Goal: Information Seeking & Learning: Learn about a topic

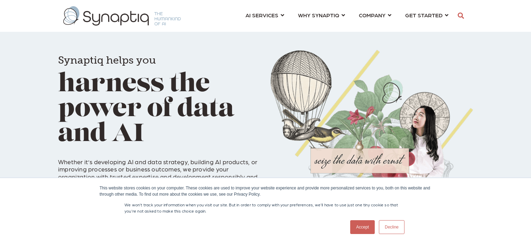
scroll to position [0, 3]
click at [388, 232] on link "Decline" at bounding box center [392, 227] width 26 height 14
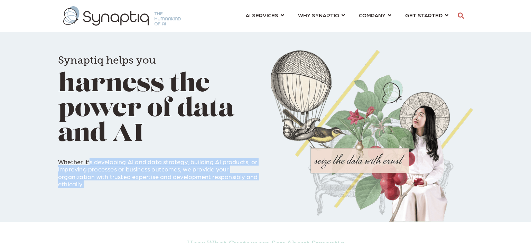
drag, startPoint x: 90, startPoint y: 163, endPoint x: 129, endPoint y: 182, distance: 43.4
click at [129, 182] on p "Whether it’s developing AI and data strategy, building AI products, or improvin…" at bounding box center [159, 168] width 202 height 37
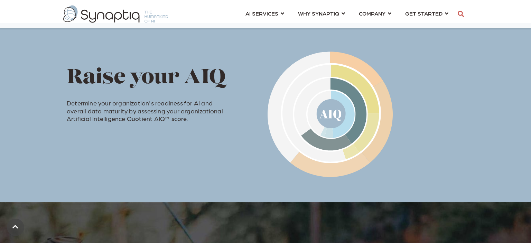
scroll to position [268, 0]
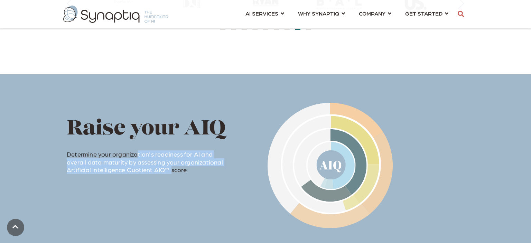
drag, startPoint x: 137, startPoint y: 156, endPoint x: 146, endPoint y: 168, distance: 15.6
click at [146, 168] on p "Determine your organization's readiness for AI and overall data maturity by ass…" at bounding box center [150, 158] width 167 height 31
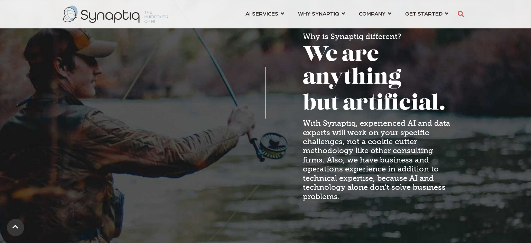
scroll to position [535, 0]
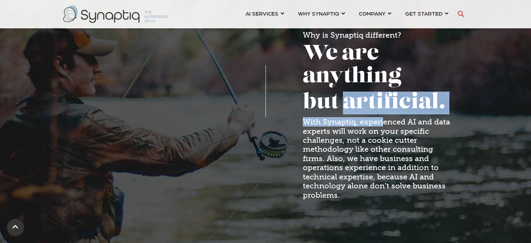
drag, startPoint x: 343, startPoint y: 98, endPoint x: 383, endPoint y: 120, distance: 45.2
click at [383, 120] on span "Why is Synaptiq different? We are anything but artificial. With Synaptiq, exper…" at bounding box center [379, 121] width 153 height 181
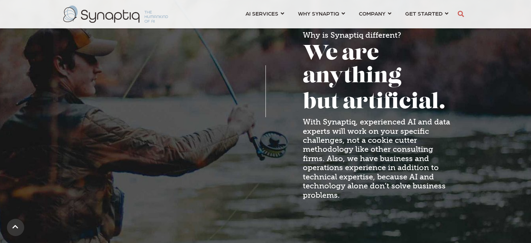
click at [383, 127] on span "With Synaptiq, experienced AI and data experts will work on your specific chall…" at bounding box center [376, 158] width 147 height 82
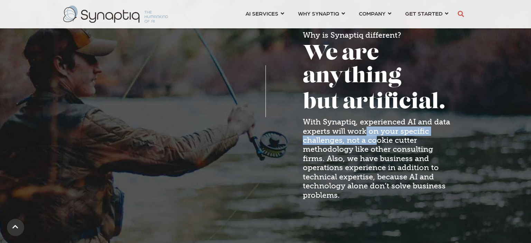
drag, startPoint x: 367, startPoint y: 130, endPoint x: 375, endPoint y: 140, distance: 12.6
click at [375, 140] on span "With Synaptiq, experienced AI and data experts will work on your specific chall…" at bounding box center [376, 158] width 147 height 82
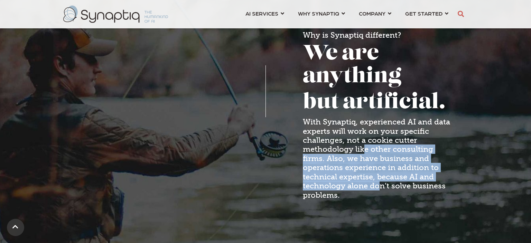
drag, startPoint x: 364, startPoint y: 150, endPoint x: 379, endPoint y: 185, distance: 38.0
click at [379, 185] on span "With Synaptiq, experienced AI and data experts will work on your specific chall…" at bounding box center [376, 158] width 147 height 82
click at [370, 179] on span "With Synaptiq, experienced AI and data experts will work on your specific chall…" at bounding box center [376, 158] width 147 height 82
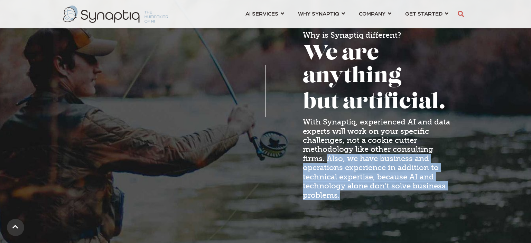
drag, startPoint x: 350, startPoint y: 197, endPoint x: 327, endPoint y: 159, distance: 44.5
click at [327, 159] on h5 "With Synaptiq, experienced AI and data experts will work on your specific chall…" at bounding box center [379, 159] width 153 height 82
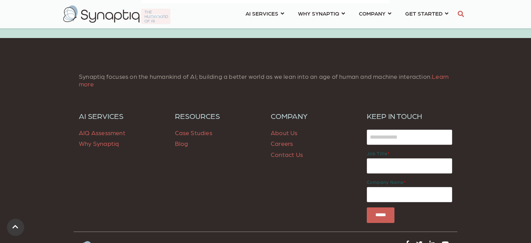
scroll to position [921, 0]
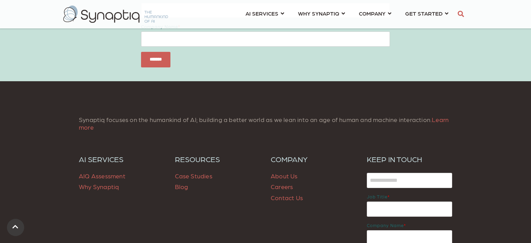
click at [111, 186] on span "Why Synaptiq" at bounding box center [99, 186] width 40 height 7
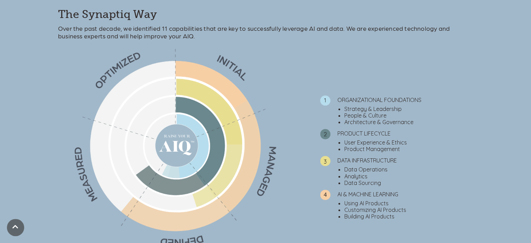
scroll to position [268, 0]
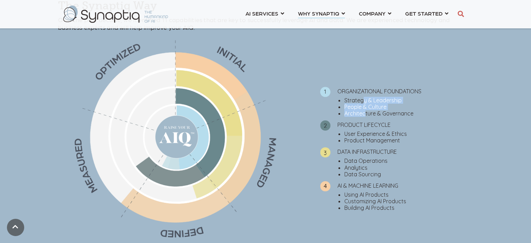
drag, startPoint x: 364, startPoint y: 100, endPoint x: 365, endPoint y: 113, distance: 12.8
click at [365, 113] on ul "Strategy & Leadership People & Culture Architecture & Governance" at bounding box center [396, 107] width 153 height 20
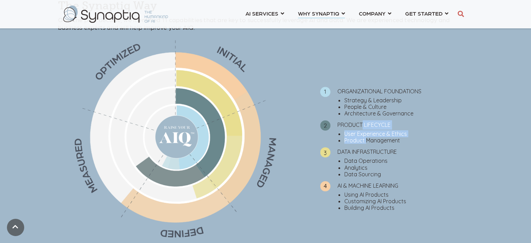
drag, startPoint x: 364, startPoint y: 121, endPoint x: 366, endPoint y: 140, distance: 18.8
click at [366, 140] on ul "ORGANIZATIONAL FOUNDATIONS Strategy & Leadership People & Culture Architecture …" at bounding box center [389, 147] width 167 height 128
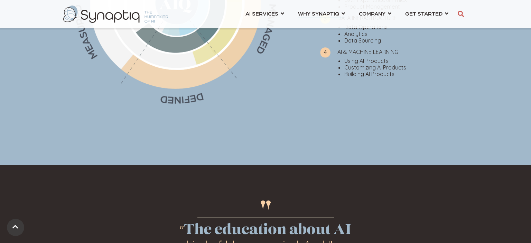
click at [389, 66] on li "Customizing AI Products" at bounding box center [408, 67] width 129 height 7
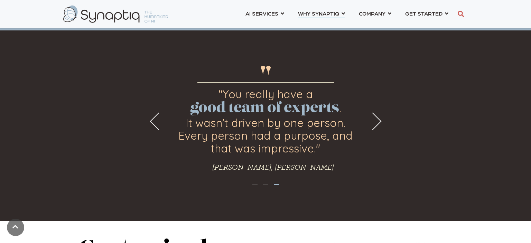
scroll to position [535, 0]
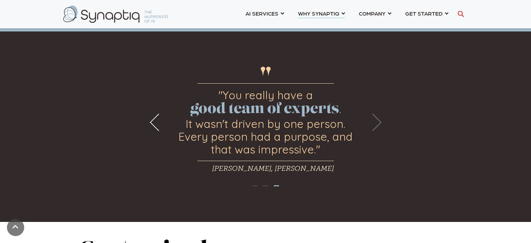
click at [372, 126] on button "Next" at bounding box center [373, 122] width 18 height 18
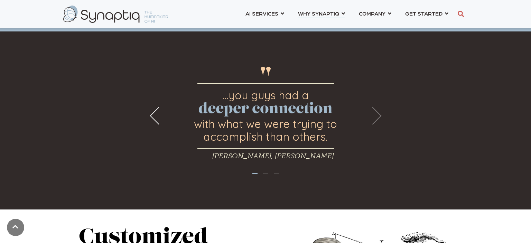
click at [378, 117] on button "Next" at bounding box center [373, 116] width 18 height 18
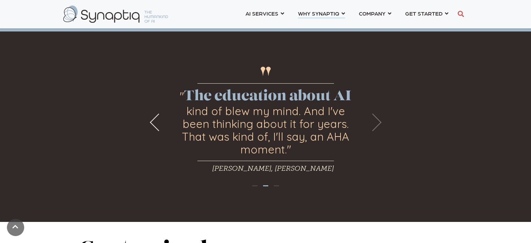
click at [378, 121] on button "Next" at bounding box center [373, 122] width 18 height 18
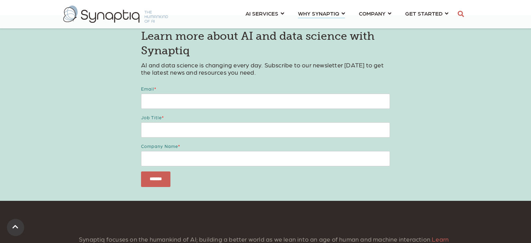
scroll to position [1071, 0]
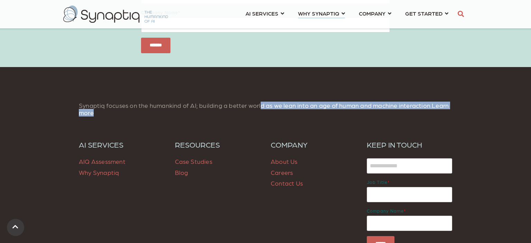
drag, startPoint x: 259, startPoint y: 106, endPoint x: 292, endPoint y: 111, distance: 33.3
click at [292, 111] on p "Synaptiq focuses on the humankind of AI; building a better world as we lean int…" at bounding box center [265, 109] width 373 height 15
click at [199, 160] on span "Case Studies" at bounding box center [193, 161] width 37 height 7
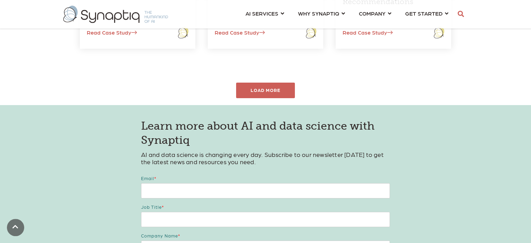
scroll to position [401, 0]
click at [286, 96] on div "LOAD MORE" at bounding box center [266, 90] width 62 height 16
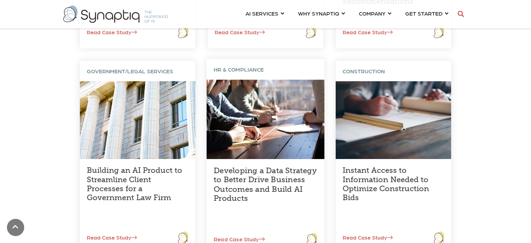
scroll to position [535, 0]
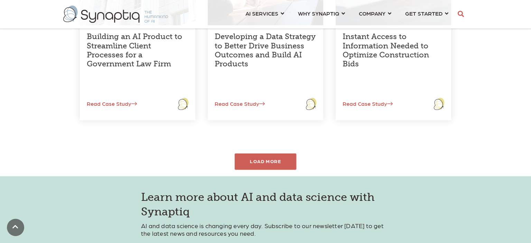
click at [275, 159] on div "LOAD MORE" at bounding box center [266, 162] width 62 height 16
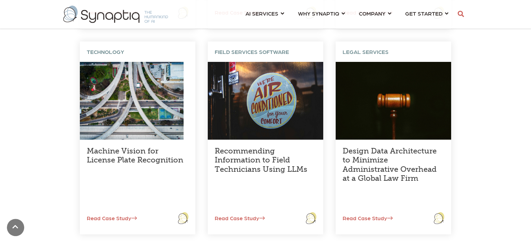
scroll to position [669, 0]
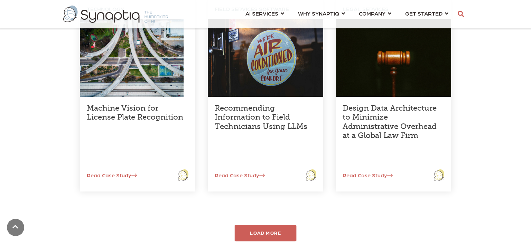
click at [284, 232] on div "LOAD MORE" at bounding box center [266, 233] width 62 height 16
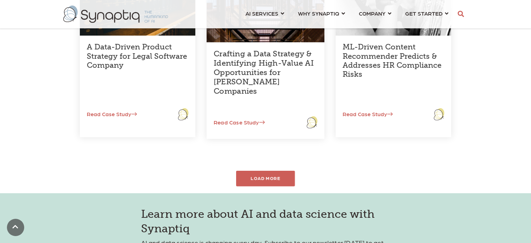
scroll to position [937, 0]
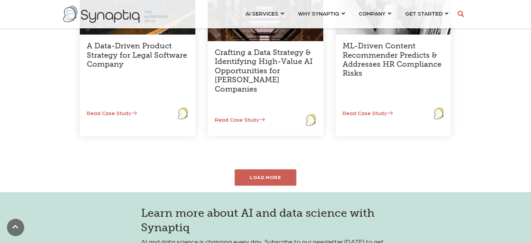
click at [267, 183] on div "LOAD MORE" at bounding box center [266, 177] width 62 height 16
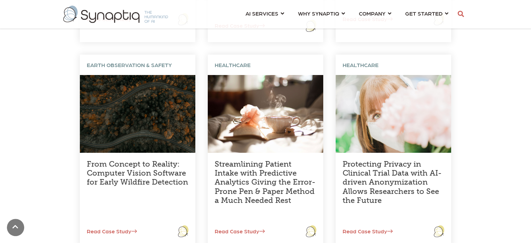
scroll to position [1071, 0]
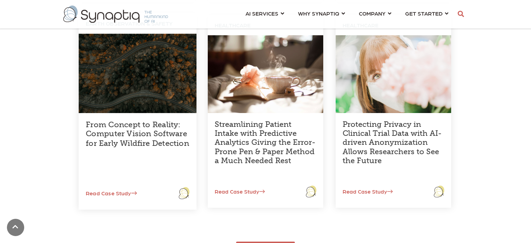
click at [177, 134] on link "From Concept to Reality: Computer Vision Software for Early Wildfire Detection" at bounding box center [137, 134] width 103 height 28
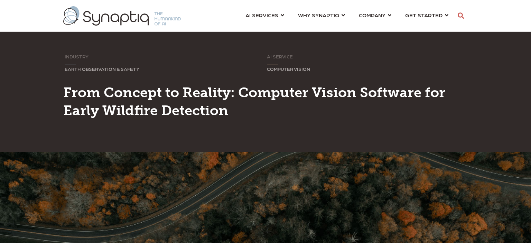
scroll to position [0, 3]
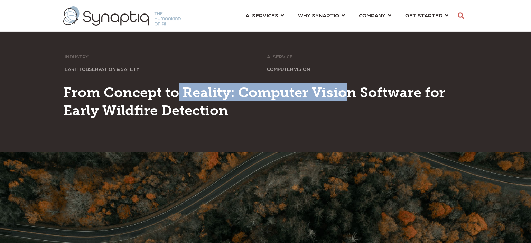
drag, startPoint x: 181, startPoint y: 93, endPoint x: 348, endPoint y: 95, distance: 167.0
click at [348, 95] on span "From Concept to Reality: Computer Vision Software for Early Wildfire Detection" at bounding box center [254, 101] width 382 height 35
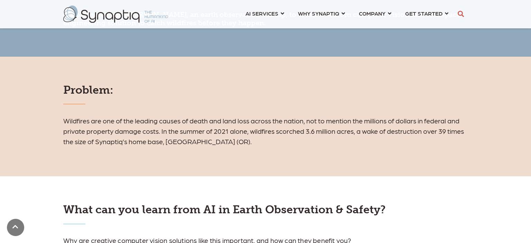
scroll to position [268, 0]
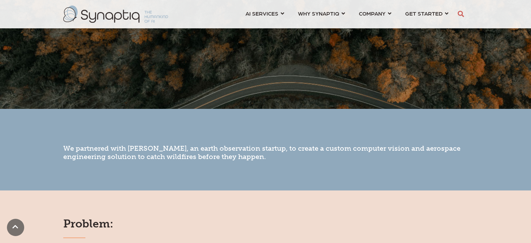
click at [147, 148] on span "We partnered with UrbanSky, an earth observation startup, to create a custom co…" at bounding box center [261, 152] width 397 height 17
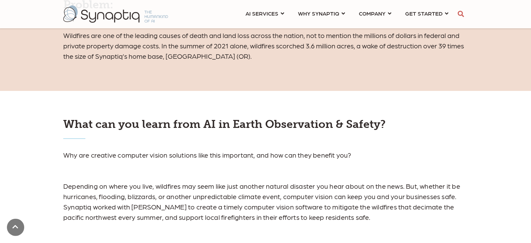
scroll to position [535, 0]
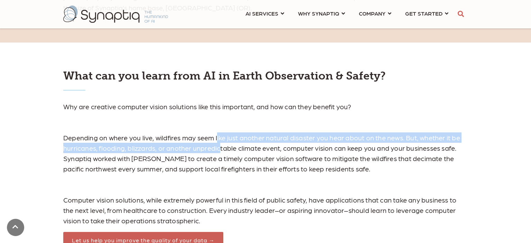
click at [221, 149] on p "Why are creative computer vision solutions like this important, and how can the…" at bounding box center [265, 163] width 405 height 124
click at [222, 149] on p "Why are creative computer vision solutions like this important, and how can the…" at bounding box center [265, 163] width 405 height 124
drag, startPoint x: 228, startPoint y: 136, endPoint x: 237, endPoint y: 146, distance: 13.2
click at [238, 146] on p "Why are creative computer vision solutions like this important, and how can the…" at bounding box center [265, 163] width 405 height 124
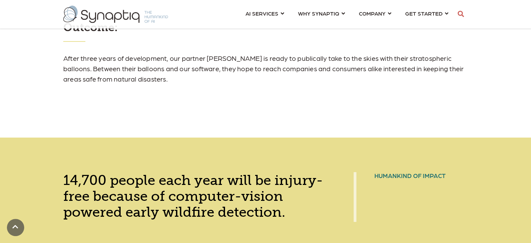
scroll to position [937, 0]
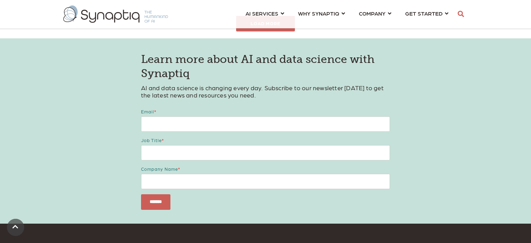
scroll to position [318, 0]
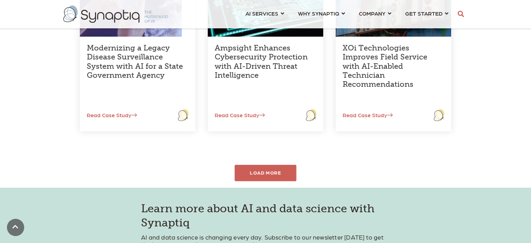
click at [269, 179] on div "LOAD MORE" at bounding box center [266, 173] width 62 height 16
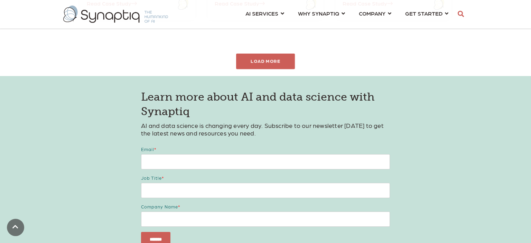
scroll to position [586, 0]
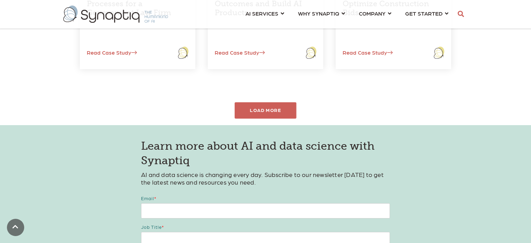
click at [248, 108] on div "LOAD MORE" at bounding box center [266, 110] width 62 height 16
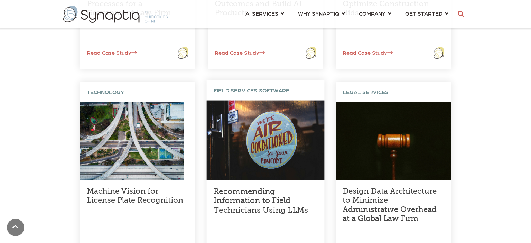
scroll to position [720, 0]
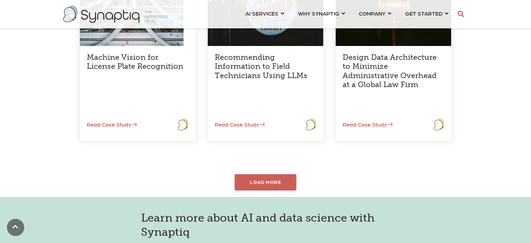
click at [282, 185] on div "LOAD MORE" at bounding box center [266, 182] width 62 height 16
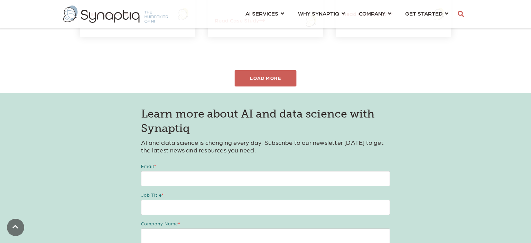
scroll to position [988, 0]
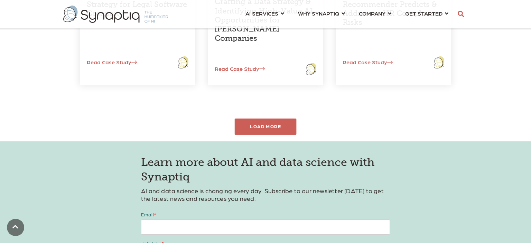
click at [286, 127] on div "LOAD MORE" at bounding box center [266, 127] width 62 height 16
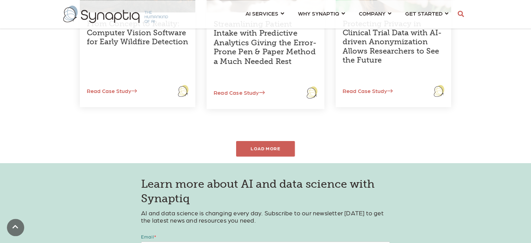
scroll to position [1122, 0]
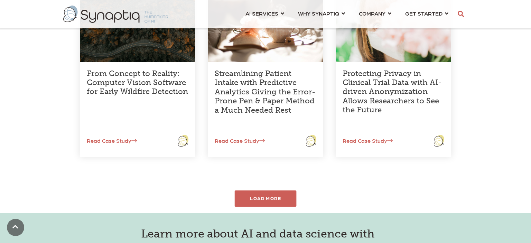
click at [279, 197] on div "LOAD MORE" at bounding box center [266, 198] width 62 height 16
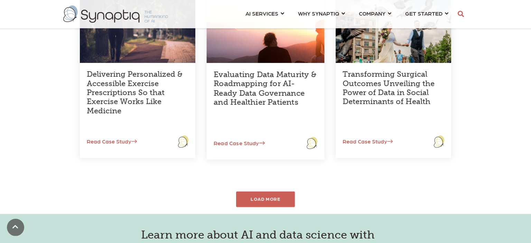
scroll to position [1389, 0]
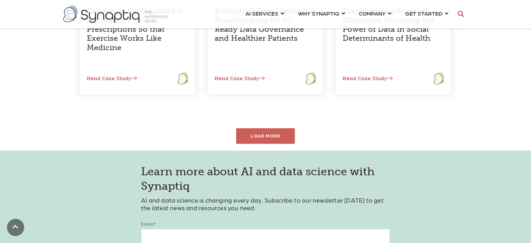
click at [268, 143] on div "LOAD MORE" at bounding box center [265, 136] width 59 height 16
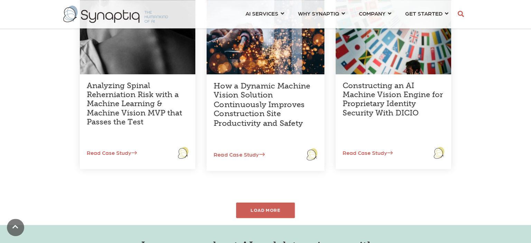
scroll to position [1523, 0]
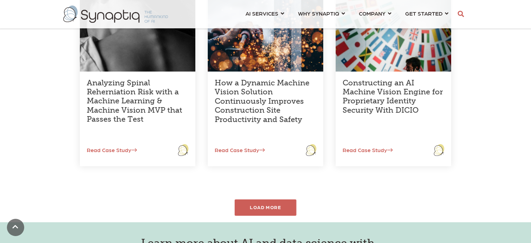
click at [281, 208] on div "LOAD MORE" at bounding box center [266, 207] width 62 height 16
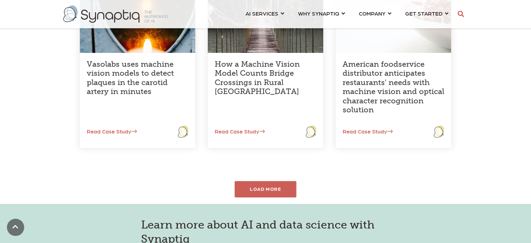
scroll to position [1791, 0]
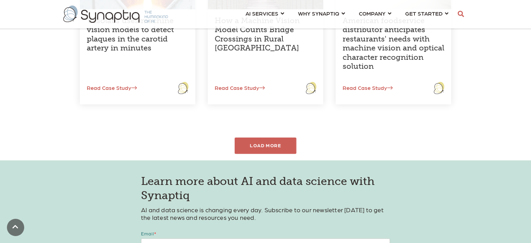
click at [249, 143] on div "LOAD MORE" at bounding box center [266, 146] width 62 height 16
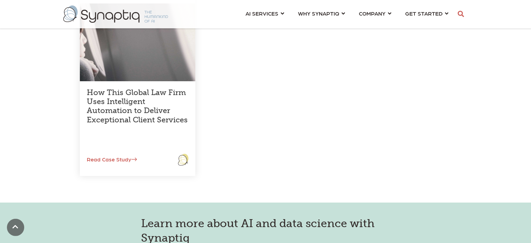
scroll to position [1925, 0]
click at [389, 11] on link "COMPANY ⇲ Learn About Us Events Why We Exist How We Work How We Think Careers ⇲…" at bounding box center [375, 13] width 32 height 13
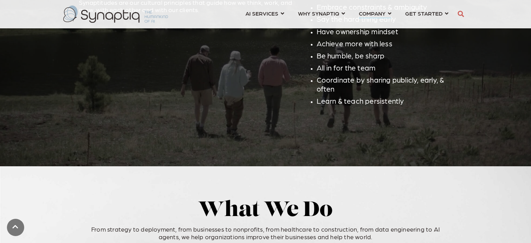
scroll to position [1071, 0]
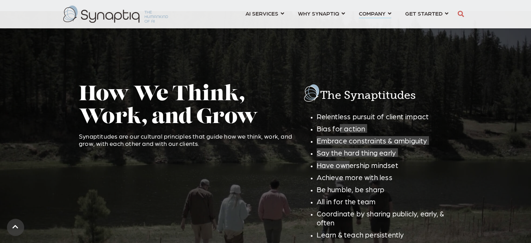
drag, startPoint x: 340, startPoint y: 126, endPoint x: 348, endPoint y: 161, distance: 36.1
click at [348, 161] on ul "Relentless pursuit of client impact Bias for action Embrace constraints & ambig…" at bounding box center [378, 175] width 150 height 127
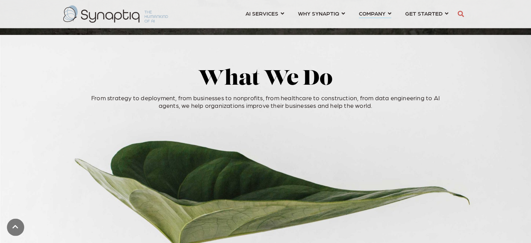
scroll to position [1339, 0]
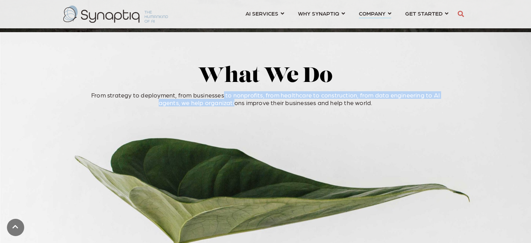
drag, startPoint x: 215, startPoint y: 98, endPoint x: 223, endPoint y: 101, distance: 8.6
click at [223, 101] on p "From strategy to deployment, from businesses to nonprofits, from healthcare to …" at bounding box center [266, 98] width 370 height 15
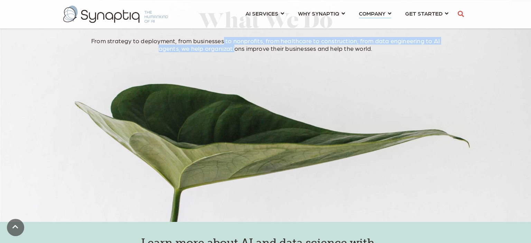
scroll to position [1318, 0]
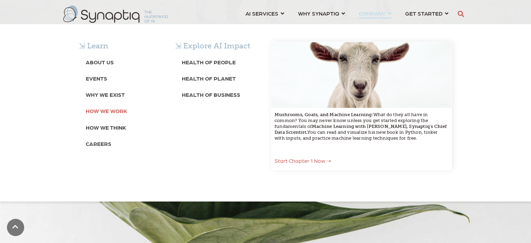
click at [103, 112] on b "How We Work" at bounding box center [106, 111] width 41 height 7
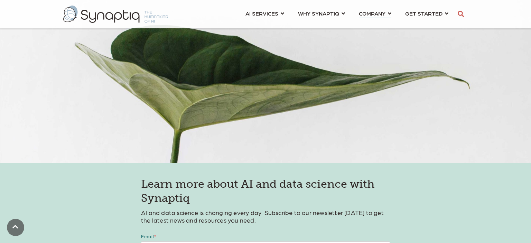
scroll to position [1318, 0]
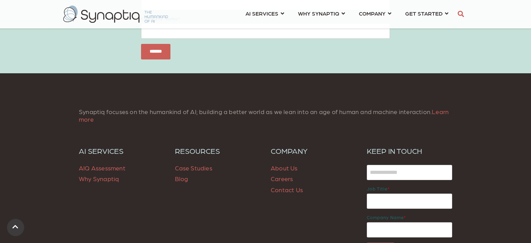
scroll to position [744, 0]
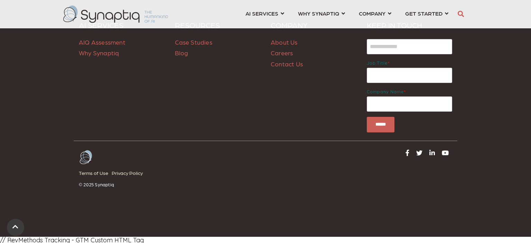
click at [177, 55] on span "Blog" at bounding box center [181, 52] width 13 height 7
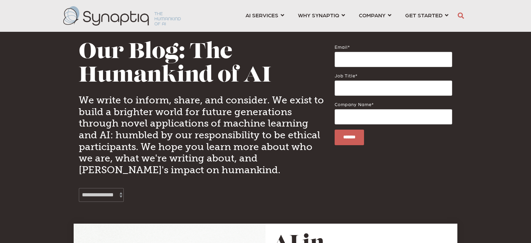
scroll to position [0, 3]
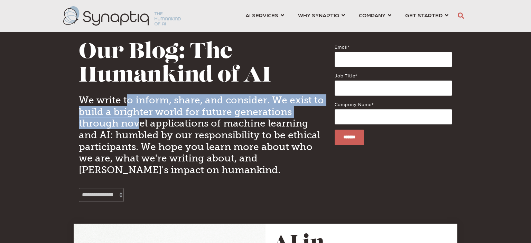
drag, startPoint x: 125, startPoint y: 100, endPoint x: 139, endPoint y: 118, distance: 22.7
click at [139, 118] on h4 "We write to inform, share, and consider. We exist to build a brighter world for…" at bounding box center [201, 134] width 245 height 81
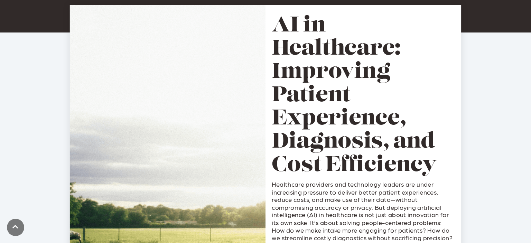
scroll to position [268, 0]
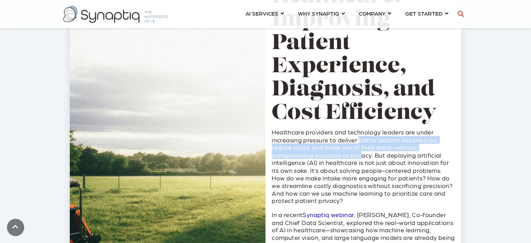
drag, startPoint x: 359, startPoint y: 141, endPoint x: 361, endPoint y: 151, distance: 10.2
click at [361, 151] on p "Healthcare providers and technology leaders are under increasing pressure to de…" at bounding box center [363, 166] width 183 height 76
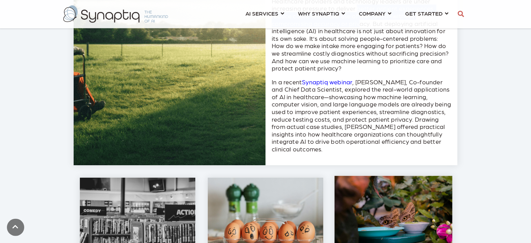
scroll to position [401, 0]
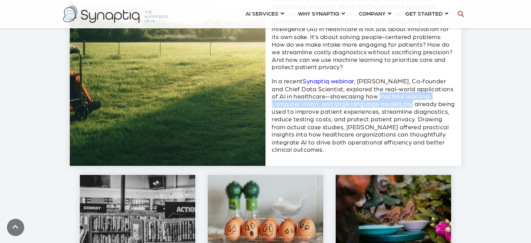
drag, startPoint x: 363, startPoint y: 95, endPoint x: 381, endPoint y: 102, distance: 18.5
click at [381, 102] on p "In a recent Synaptiq webinar , [PERSON_NAME], Co-founder and Chief Data Scienti…" at bounding box center [363, 115] width 183 height 76
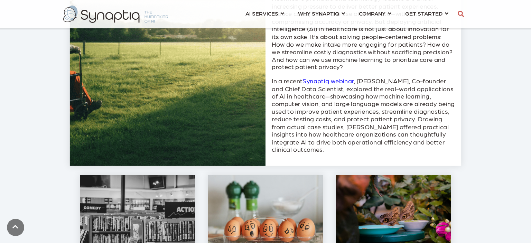
click at [368, 111] on p "In a recent Synaptiq webinar , [PERSON_NAME], Co-founder and Chief Data Scienti…" at bounding box center [363, 115] width 183 height 76
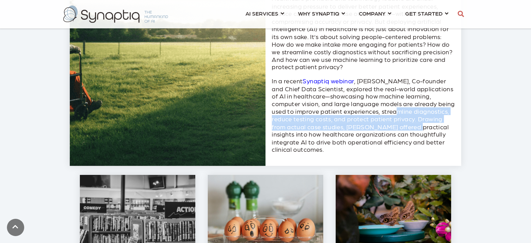
drag, startPoint x: 371, startPoint y: 112, endPoint x: 375, endPoint y: 123, distance: 11.4
click at [375, 123] on p "In a recent Synaptiq webinar , [PERSON_NAME], Co-founder and Chief Data Scienti…" at bounding box center [363, 115] width 183 height 76
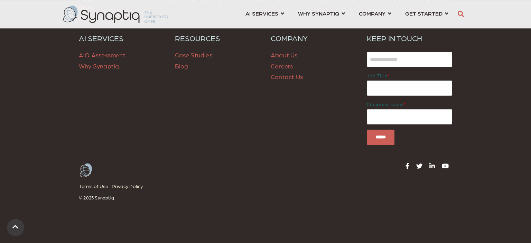
scroll to position [1409, 0]
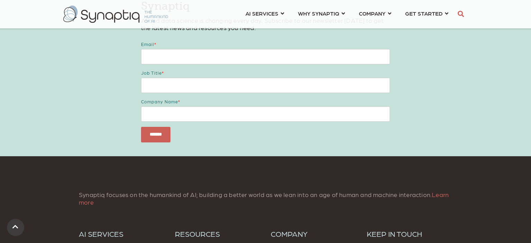
scroll to position [0, 3]
